Goal: Task Accomplishment & Management: Use online tool/utility

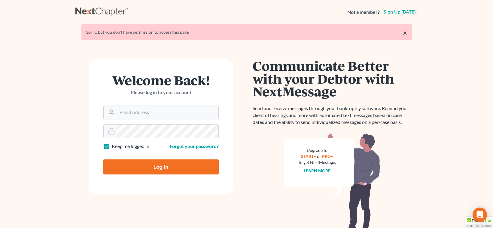
type input "[EMAIL_ADDRESS][DOMAIN_NAME]"
click at [153, 167] on input "Log In" at bounding box center [160, 166] width 115 height 15
type input "Thinking..."
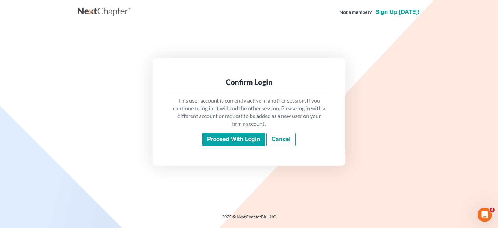
click at [231, 142] on input "Proceed with login" at bounding box center [233, 140] width 63 height 14
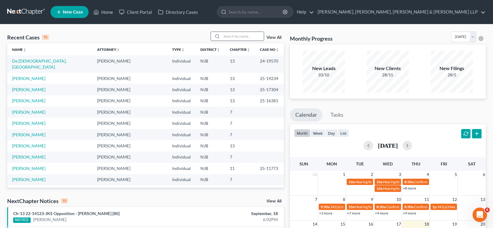
click at [235, 38] on input "search" at bounding box center [243, 36] width 42 height 9
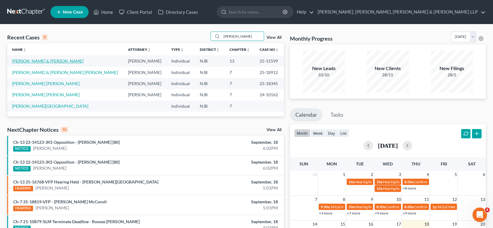
type input "diaz"
click at [42, 61] on link "Diaz, Saul & Margarita" at bounding box center [48, 60] width 72 height 5
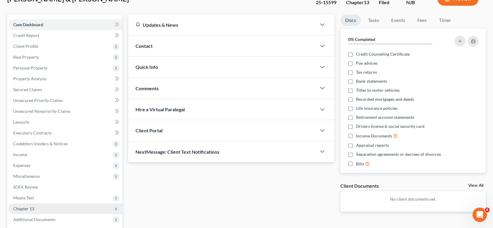
scroll to position [90, 0]
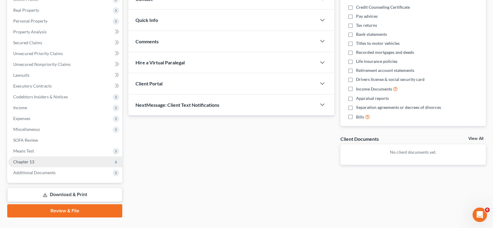
click at [34, 161] on span "Chapter 13" at bounding box center [23, 161] width 21 height 5
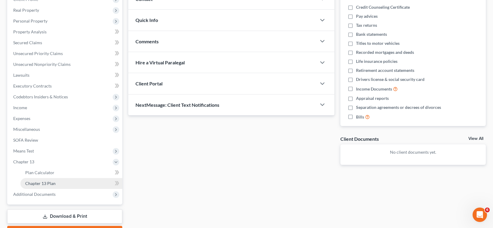
click at [41, 182] on span "Chapter 13 Plan" at bounding box center [40, 183] width 30 height 5
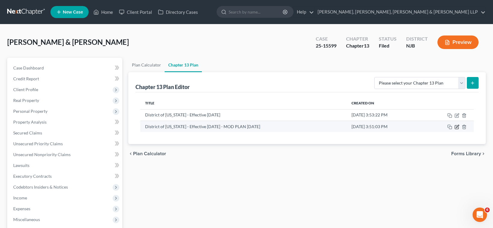
click at [457, 127] on icon "button" at bounding box center [457, 126] width 3 height 3
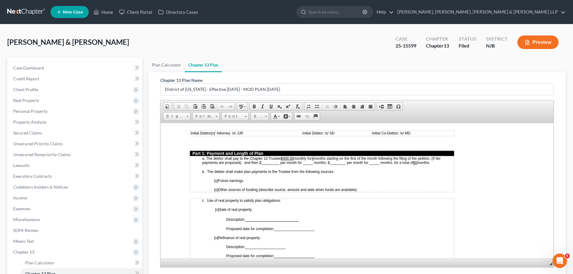
scroll to position [240, 0]
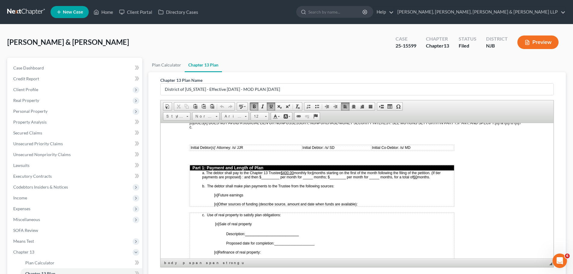
click at [313, 172] on u "4" at bounding box center [312, 172] width 2 height 4
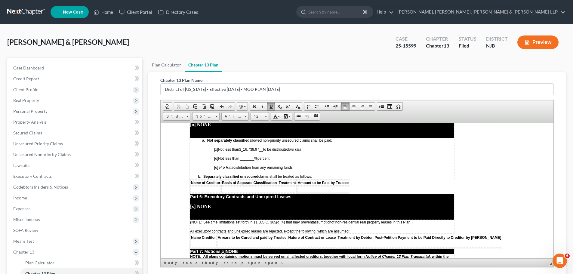
scroll to position [1022, 0]
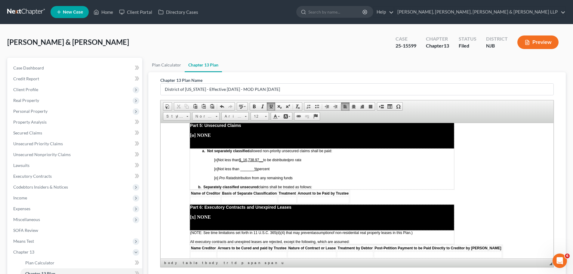
click at [216, 176] on span "[o]" at bounding box center [216, 178] width 4 height 4
click at [216, 157] on span "[x]" at bounding box center [216, 159] width 4 height 4
click at [260, 157] on u "$_16,738.97__" at bounding box center [251, 159] width 24 height 4
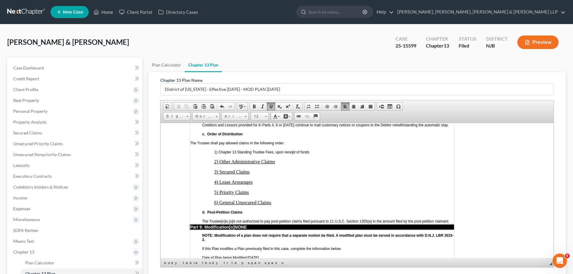
scroll to position [1443, 0]
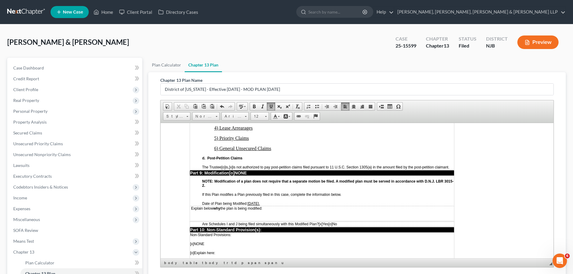
click at [191, 206] on td "Explain below why the plan is being modified:" at bounding box center [322, 213] width 264 height 15
click at [190, 206] on td "Explain below why the plan is being modified: Per order denying confirmation en…" at bounding box center [322, 213] width 264 height 15
click at [302, 215] on p "Pursuanto to order denying confirmation entered in" at bounding box center [322, 217] width 264 height 5
click at [332, 221] on span "[o]" at bounding box center [330, 223] width 4 height 4
click at [322, 221] on span "[x]" at bounding box center [321, 223] width 4 height 4
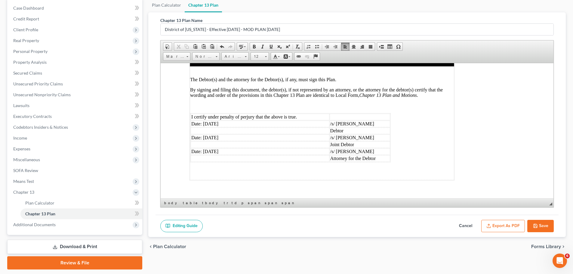
scroll to position [60, 0]
click at [497, 223] on button "Export as PDF" at bounding box center [503, 225] width 44 height 13
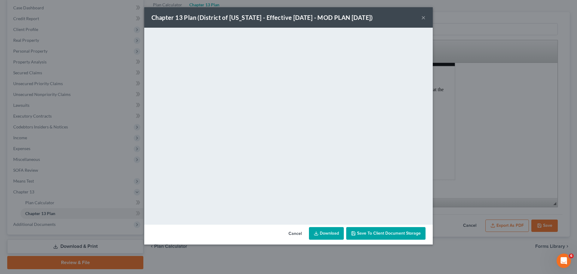
drag, startPoint x: 292, startPoint y: 232, endPoint x: 320, endPoint y: 229, distance: 27.5
click at [292, 228] on button "Cancel" at bounding box center [295, 234] width 23 height 12
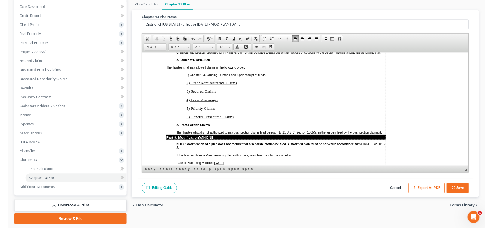
scroll to position [1448, 0]
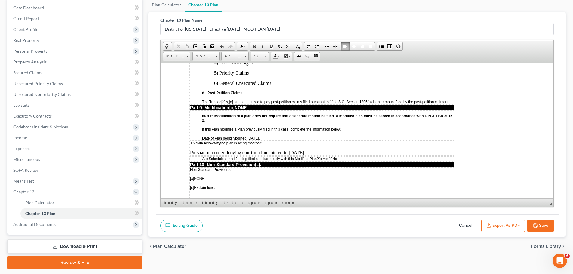
click at [497, 227] on button "Save" at bounding box center [540, 225] width 26 height 13
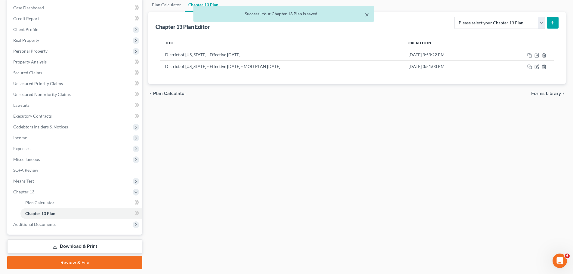
click at [366, 15] on button "×" at bounding box center [367, 14] width 4 height 7
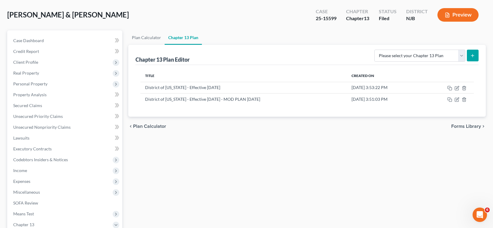
scroll to position [0, 0]
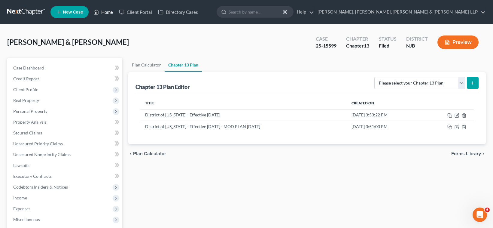
drag, startPoint x: 106, startPoint y: 14, endPoint x: 96, endPoint y: 8, distance: 11.4
click at [106, 14] on link "Home" at bounding box center [103, 12] width 26 height 11
